Goal: Task Accomplishment & Management: Manage account settings

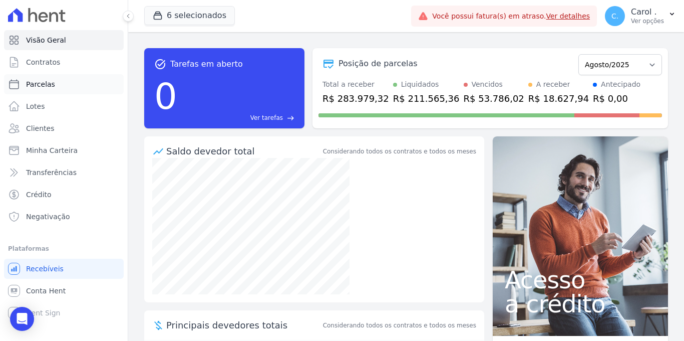
click at [76, 81] on link "Parcelas" at bounding box center [64, 84] width 120 height 20
select select
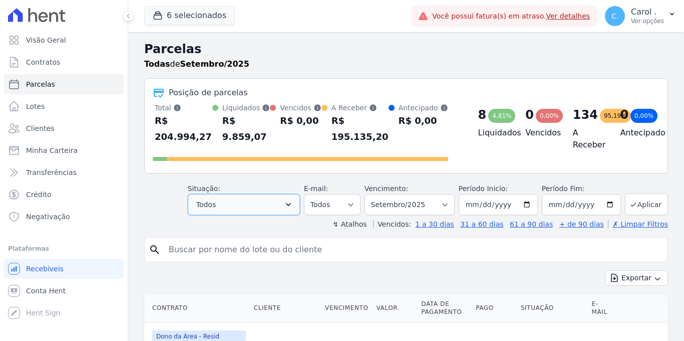
click at [282, 211] on button "Todos" at bounding box center [244, 204] width 112 height 21
click at [282, 206] on button "Todos" at bounding box center [244, 204] width 112 height 21
click at [205, 207] on span "Todos" at bounding box center [206, 204] width 20 height 12
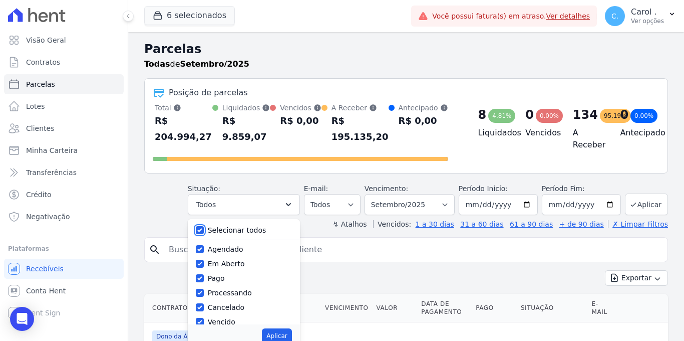
click at [200, 227] on input "Selecionar todos" at bounding box center [200, 230] width 8 height 8
checkbox input "false"
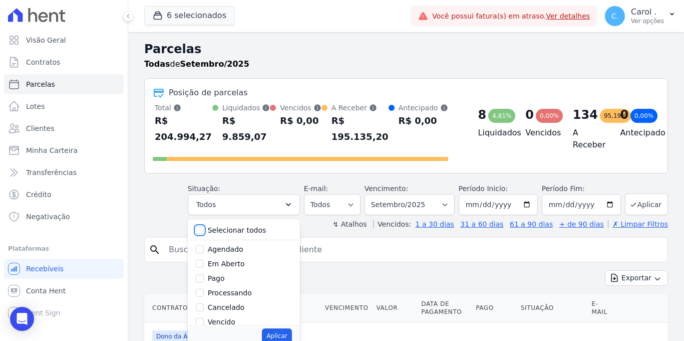
checkbox input "false"
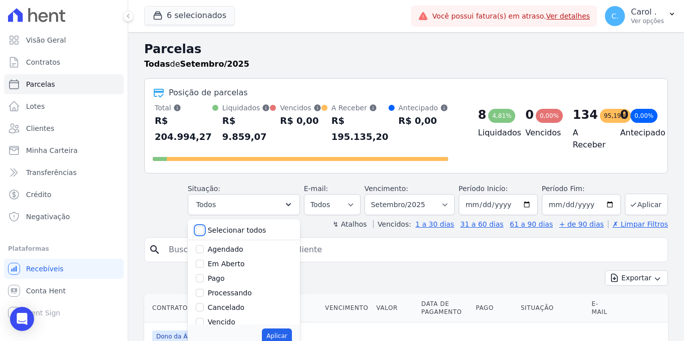
checkbox input "false"
click at [202, 297] on div at bounding box center [200, 322] width 8 height 10
click at [201, 297] on input "Vencido" at bounding box center [200, 322] width 8 height 8
checkbox input "true"
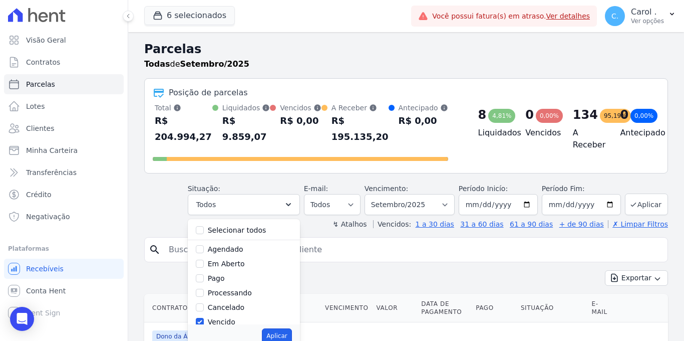
click at [291, 297] on button "Aplicar" at bounding box center [277, 335] width 30 height 15
select select "overdue"
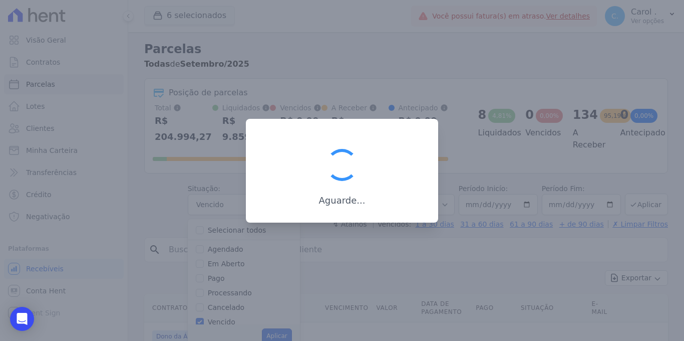
scroll to position [15, 0]
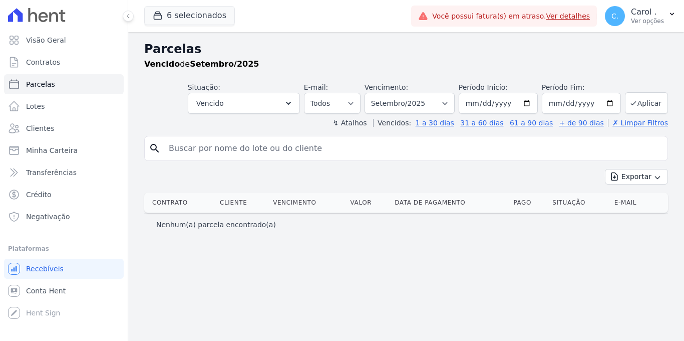
select select
click at [455, 103] on select "Filtrar por período ──────── Todos os meses Janeiro/2022 Fevereiro/2022 Março/2…" at bounding box center [410, 103] width 90 height 21
select select "08/2025"
click at [374, 93] on select "Filtrar por período ──────── Todos os meses Janeiro/2022 Fevereiro/2022 Março/2…" at bounding box center [410, 103] width 90 height 21
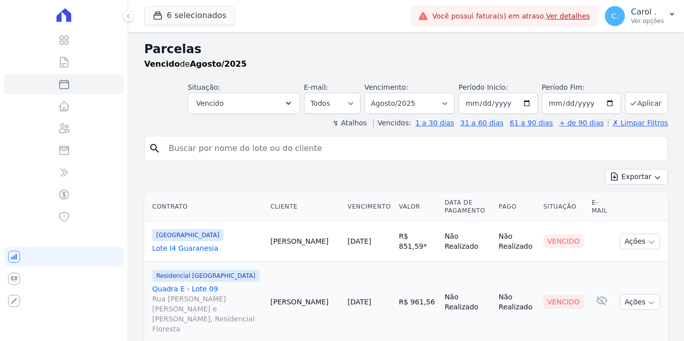
select select
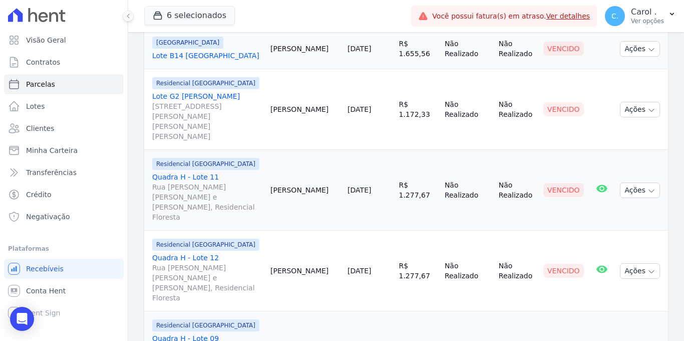
scroll to position [1339, 0]
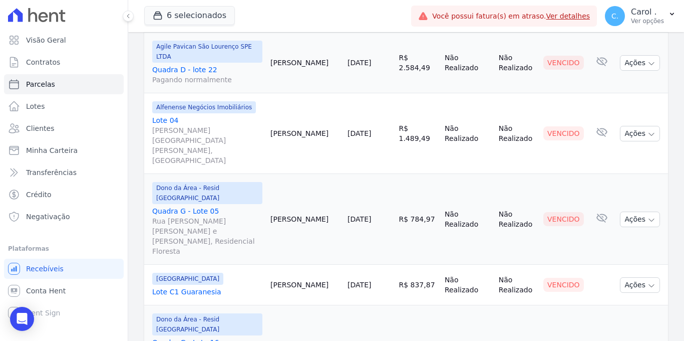
select select
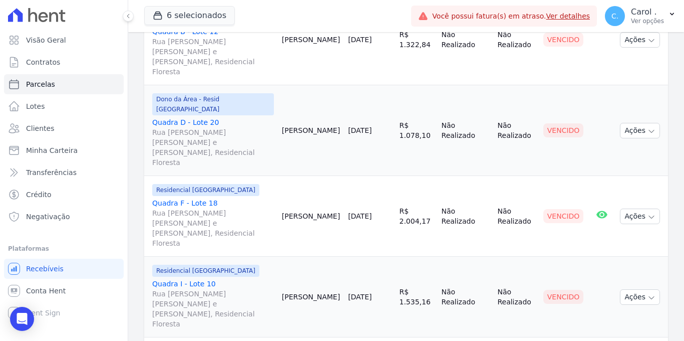
scroll to position [227, 0]
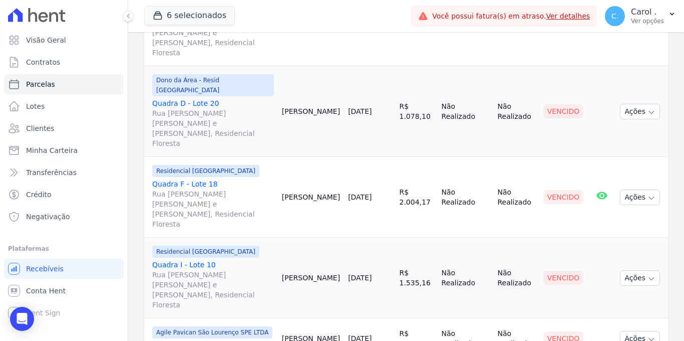
scroll to position [271, 0]
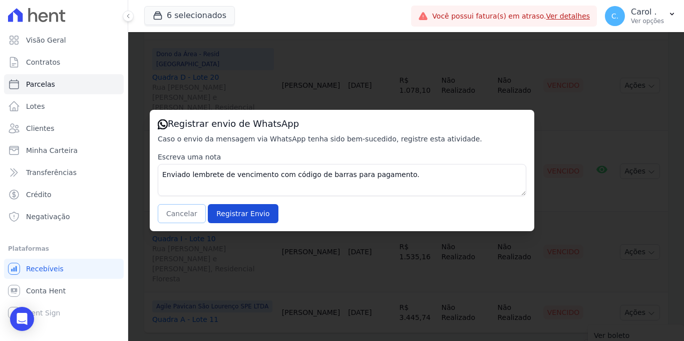
click at [197, 220] on button "Cancelar" at bounding box center [182, 213] width 48 height 19
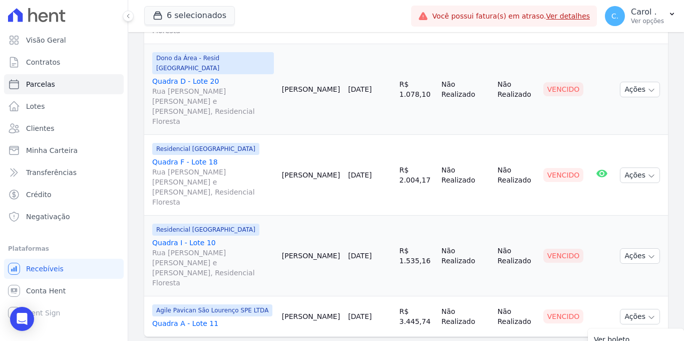
click at [360, 215] on td "[DATE]" at bounding box center [369, 255] width 51 height 81
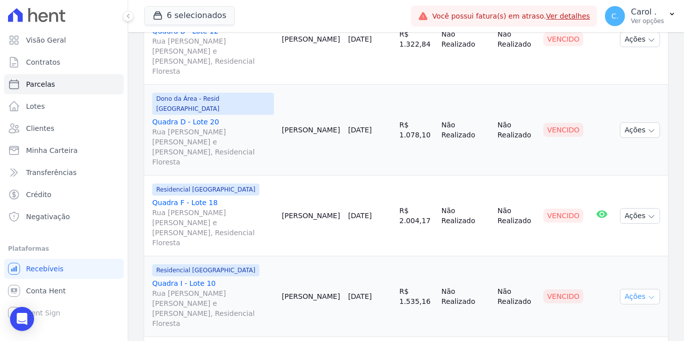
click at [627, 289] on button "Ações" at bounding box center [640, 297] width 40 height 16
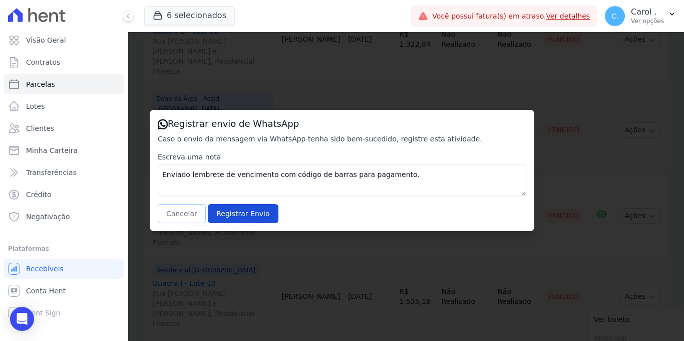
click at [176, 208] on button "Cancelar" at bounding box center [182, 213] width 48 height 19
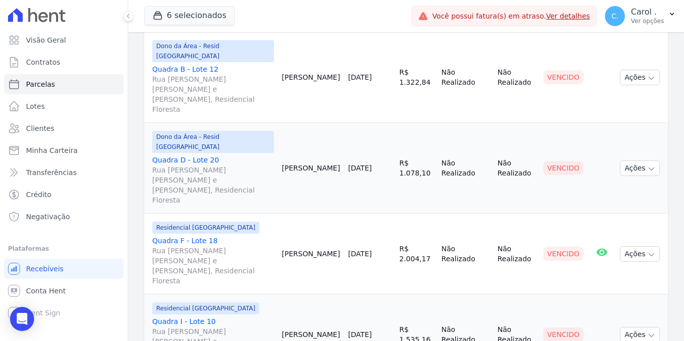
click at [312, 220] on td "[PERSON_NAME]" at bounding box center [311, 253] width 66 height 81
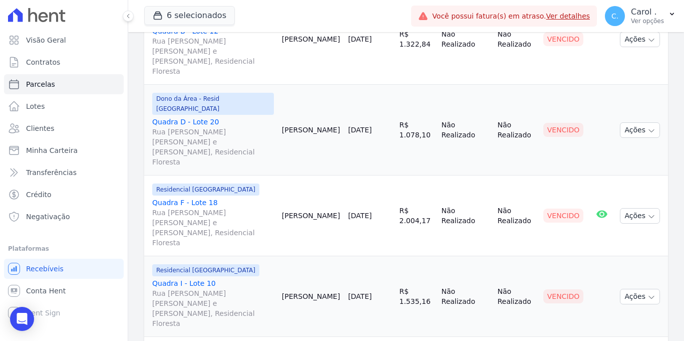
select select
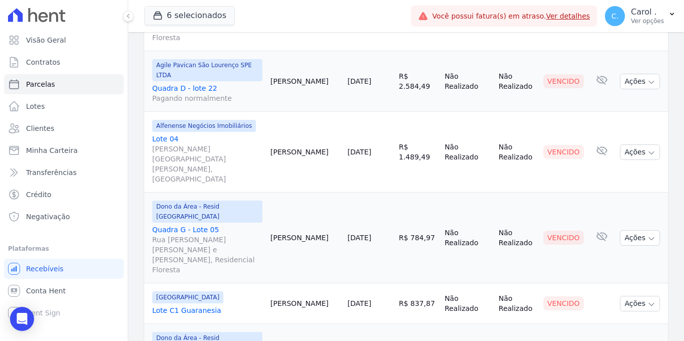
scroll to position [1339, 0]
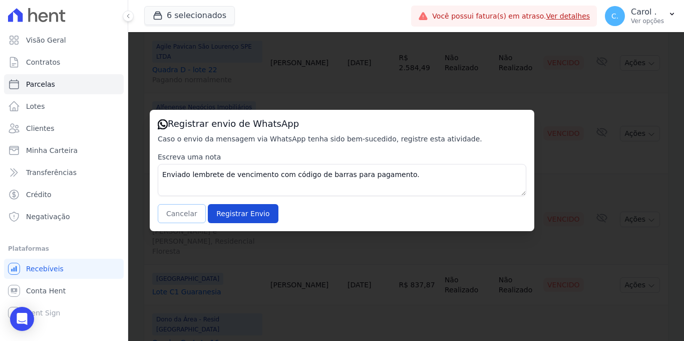
click at [181, 216] on button "Cancelar" at bounding box center [182, 213] width 48 height 19
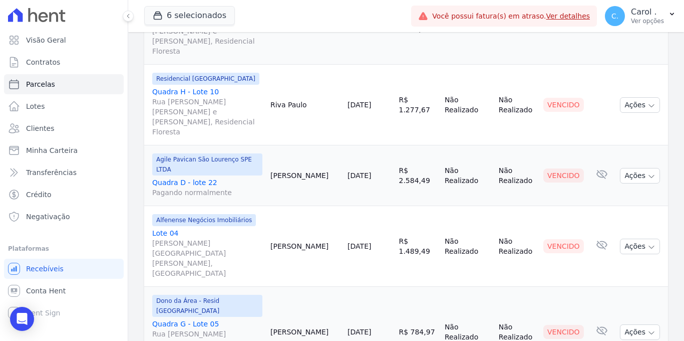
scroll to position [1224, 0]
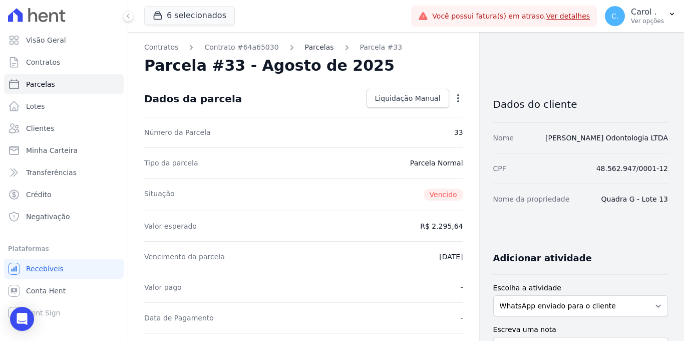
click at [316, 43] on link "Parcelas" at bounding box center [319, 47] width 29 height 11
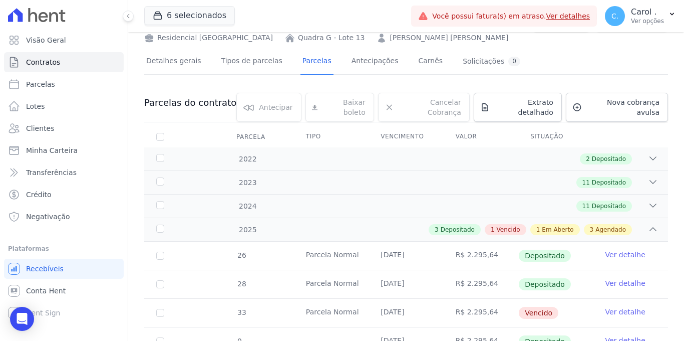
scroll to position [172, 0]
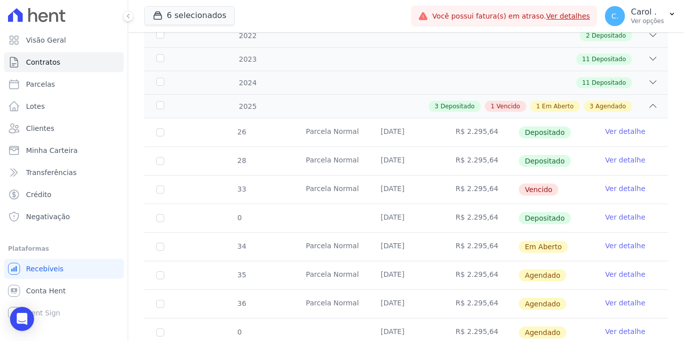
click at [629, 183] on link "Ver detalhe" at bounding box center [626, 188] width 40 height 10
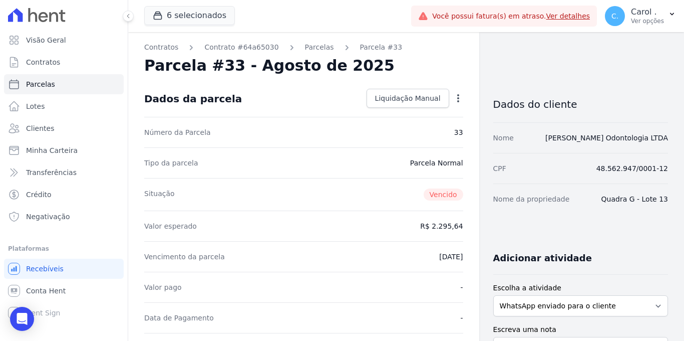
click at [456, 98] on icon "button" at bounding box center [458, 98] width 10 height 10
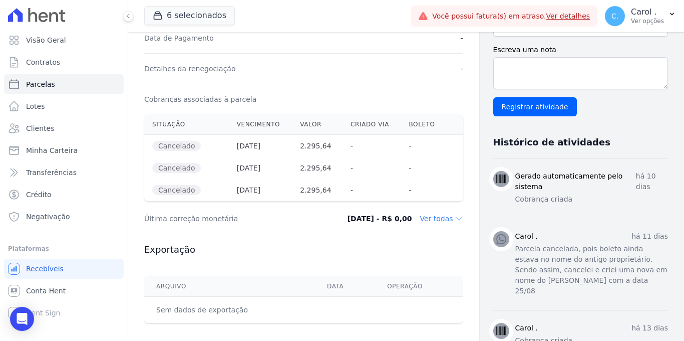
scroll to position [280, 0]
click at [313, 223] on dt "Última correção monetária" at bounding box center [238, 218] width 188 height 10
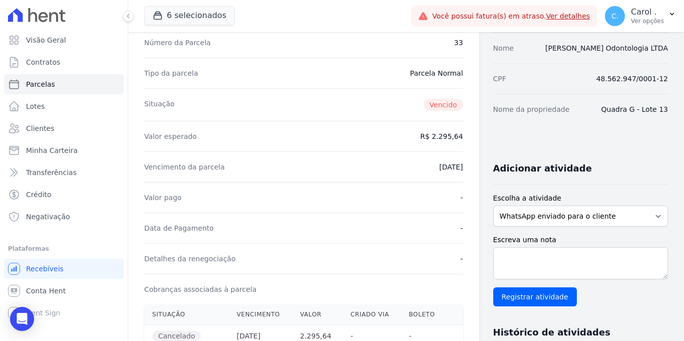
scroll to position [0, 0]
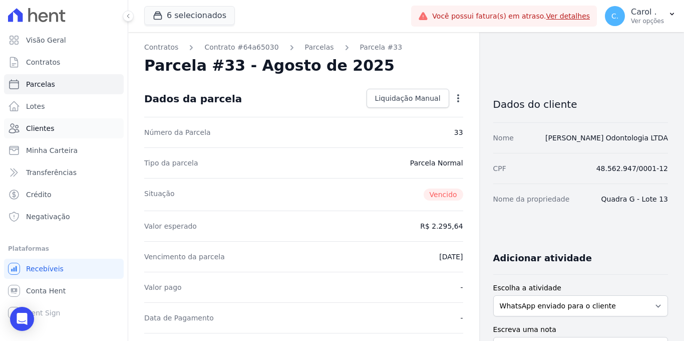
click at [61, 127] on link "Clientes" at bounding box center [64, 128] width 120 height 20
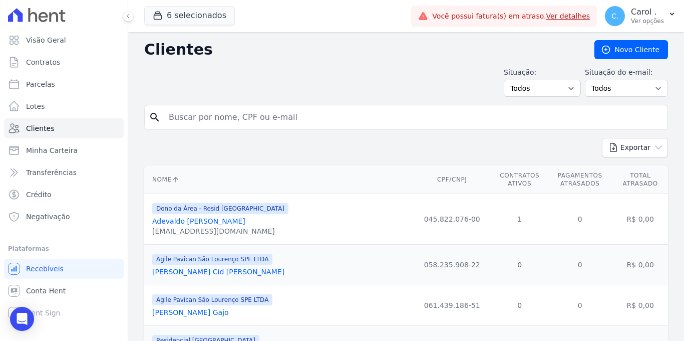
click at [217, 117] on input "search" at bounding box center [413, 117] width 501 height 20
type input "[PERSON_NAME] [PERSON_NAME]"
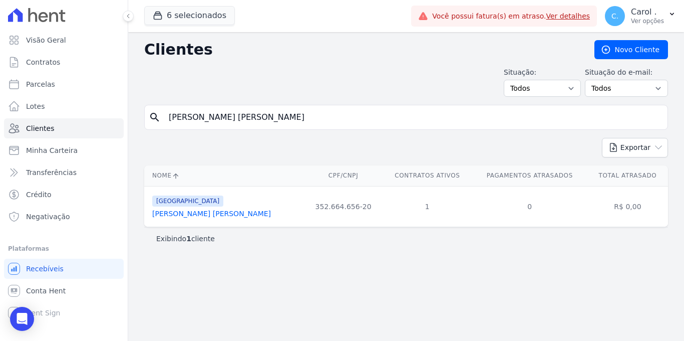
click at [222, 212] on link "[PERSON_NAME] [PERSON_NAME]" at bounding box center [211, 213] width 119 height 8
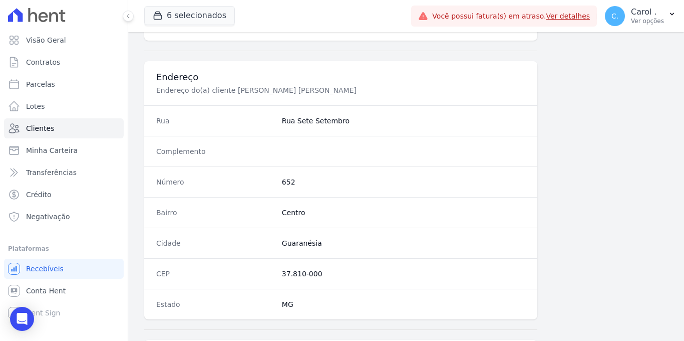
scroll to position [605, 0]
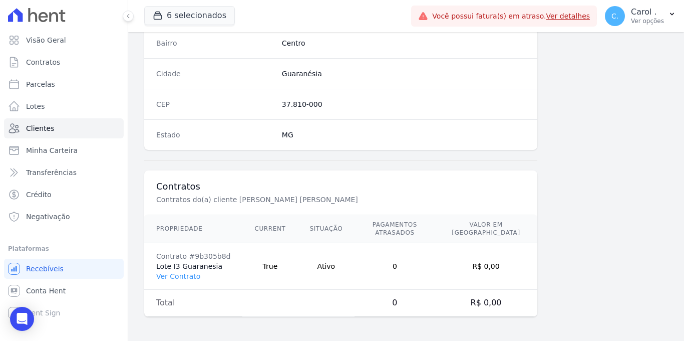
click at [163, 281] on td "Contrato #9b305b8d Lote I3 Guaranesia Ver Contrato" at bounding box center [193, 266] width 98 height 47
click at [164, 279] on link "Ver Contrato" at bounding box center [178, 276] width 44 height 8
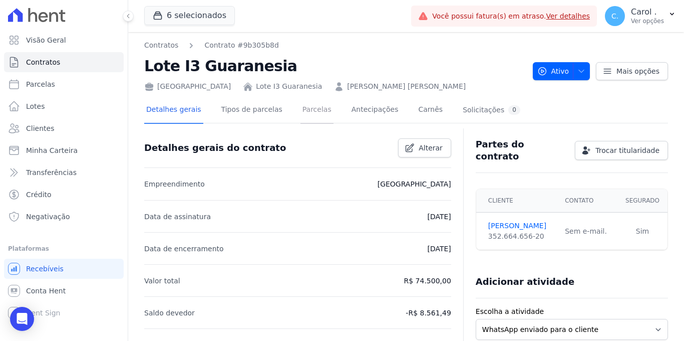
click at [310, 116] on link "Parcelas" at bounding box center [317, 110] width 33 height 27
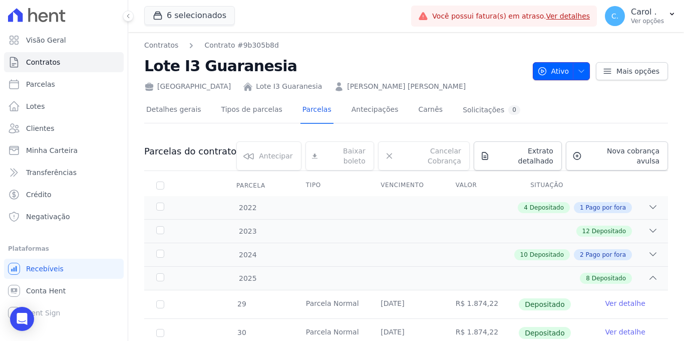
click at [579, 70] on icon "button" at bounding box center [581, 71] width 5 height 3
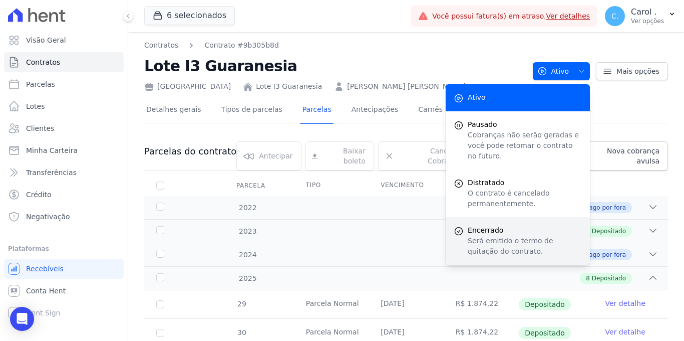
click at [492, 240] on p "Será emitido o termo de quitação do contrato." at bounding box center [525, 245] width 114 height 21
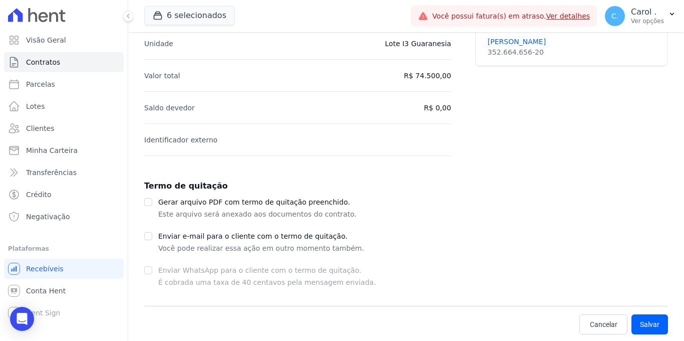
scroll to position [133, 0]
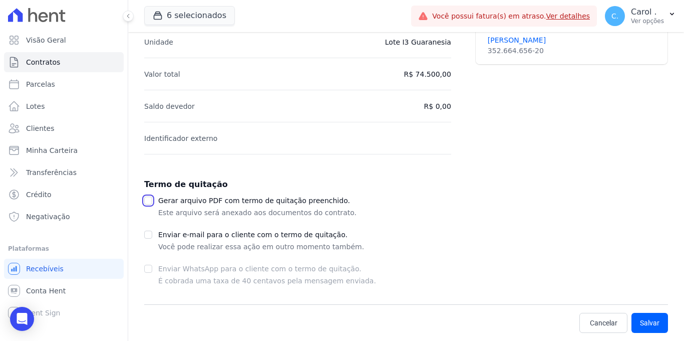
click at [148, 199] on input "checkbox" at bounding box center [148, 200] width 8 height 8
checkbox input "true"
click at [646, 320] on button "Salvar" at bounding box center [650, 323] width 37 height 20
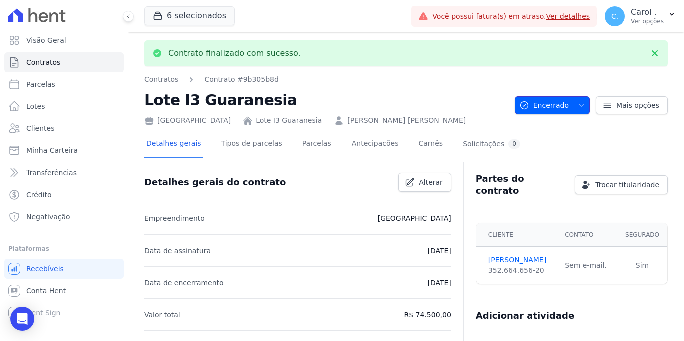
click at [580, 108] on button "Encerrado" at bounding box center [552, 105] width 75 height 18
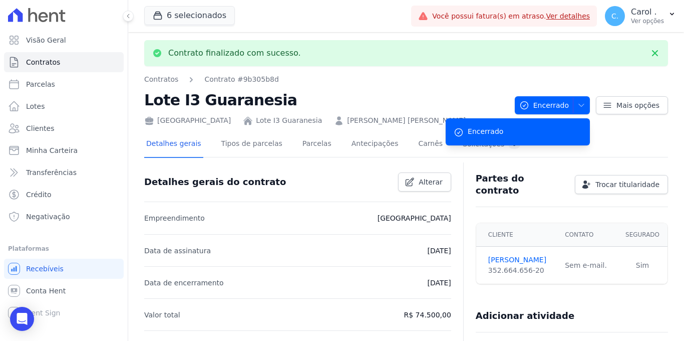
click at [532, 171] on div "Partes do contrato Trocar titularidade" at bounding box center [568, 180] width 200 height 32
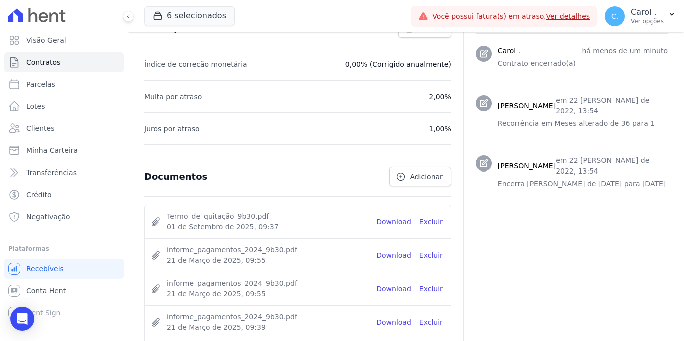
scroll to position [464, 0]
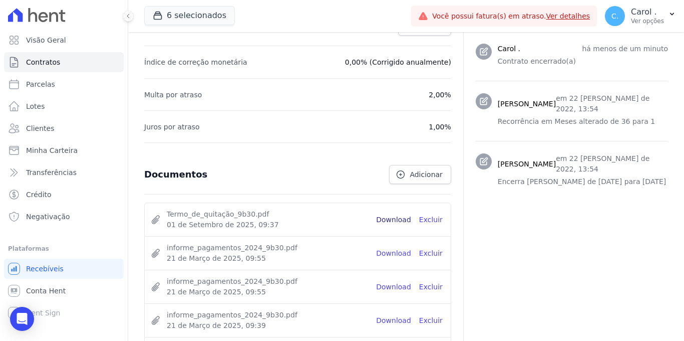
click at [394, 216] on link "Download" at bounding box center [393, 219] width 35 height 11
